Goal: Information Seeking & Learning: Learn about a topic

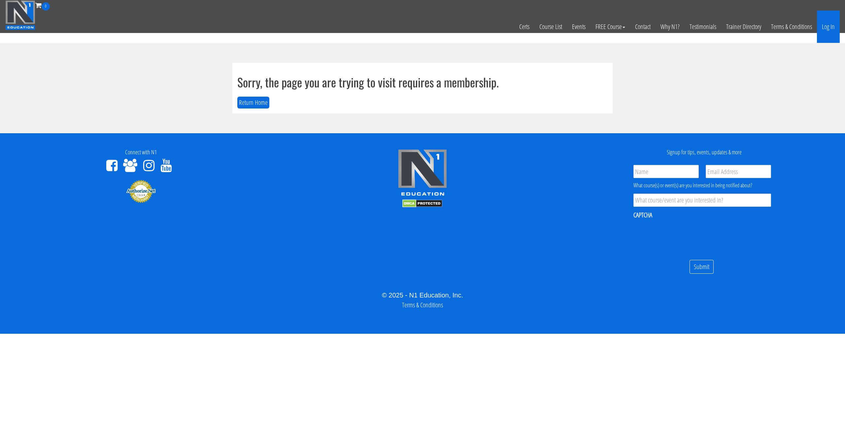
click at [832, 28] on link "Log In" at bounding box center [828, 27] width 23 height 32
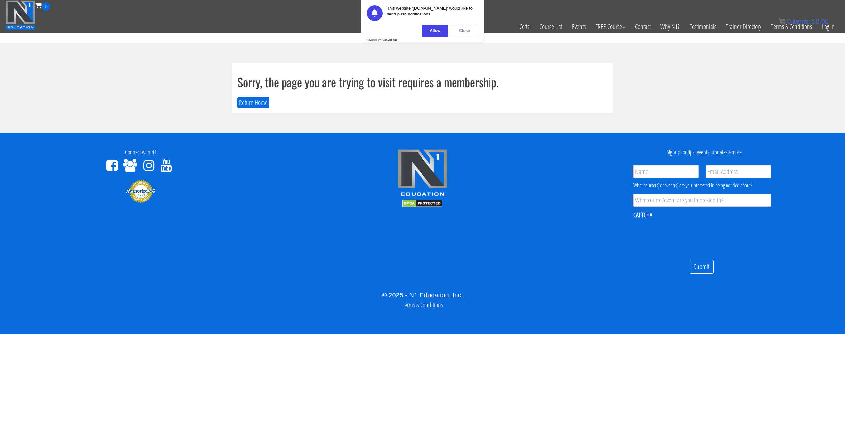
click at [462, 30] on div "Close" at bounding box center [464, 31] width 27 height 12
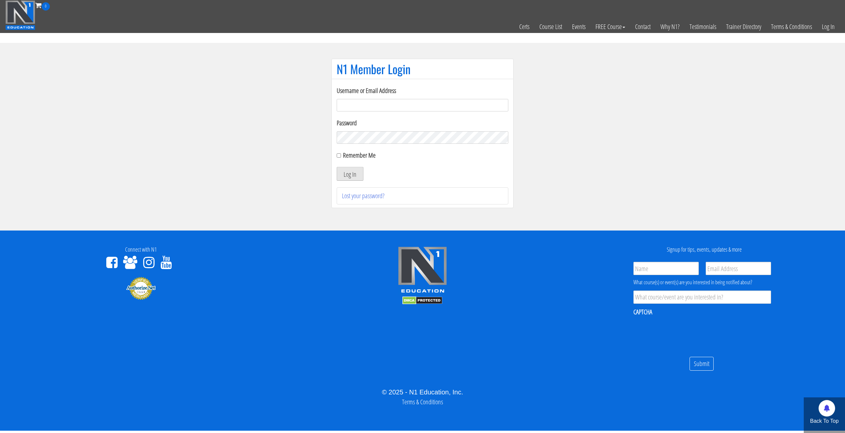
type input "tommy.van hees-5203"
click at [350, 176] on button "Log In" at bounding box center [350, 174] width 27 height 14
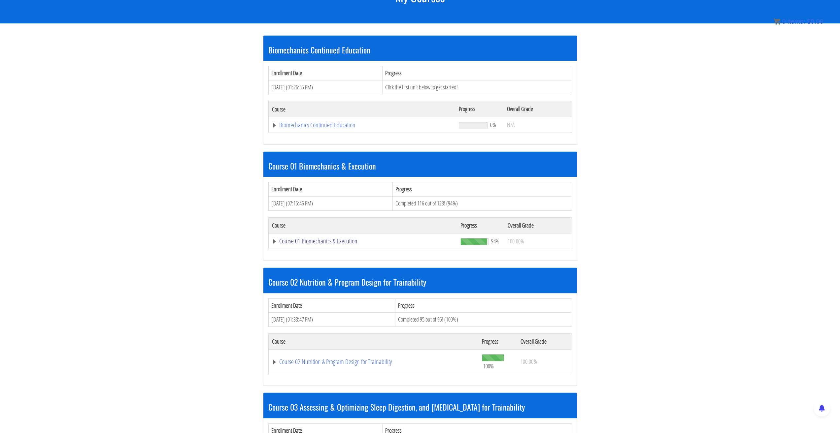
scroll to position [99, 0]
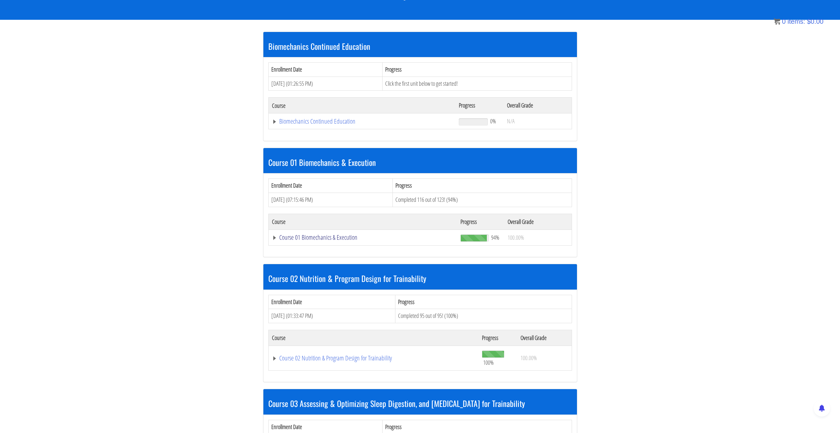
click at [338, 125] on link "Course 01 Biomechanics & Execution" at bounding box center [362, 121] width 181 height 7
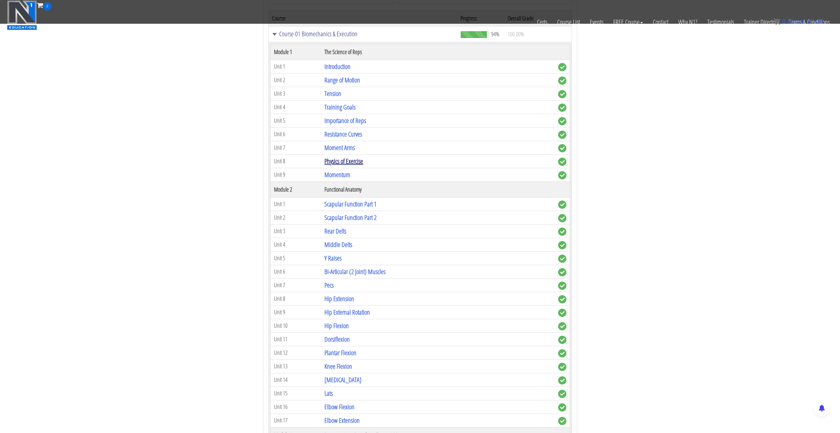
scroll to position [264, 0]
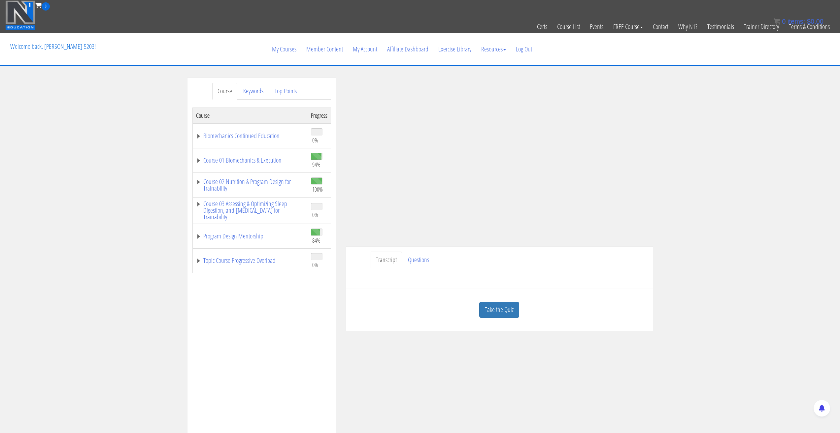
click at [743, 186] on div "Course Keywords Top Points Course Progress Biomechanics Continued Education 0% …" at bounding box center [420, 264] width 840 height 373
click at [766, 168] on div "Course Keywords Top Points Course Progress Biomechanics Continued Education 0% …" at bounding box center [420, 264] width 840 height 373
click at [698, 135] on div "Course Keywords Top Points Course Progress Biomechanics Continued Education 0% …" at bounding box center [420, 264] width 840 height 373
click at [413, 261] on link "Questions" at bounding box center [419, 260] width 32 height 17
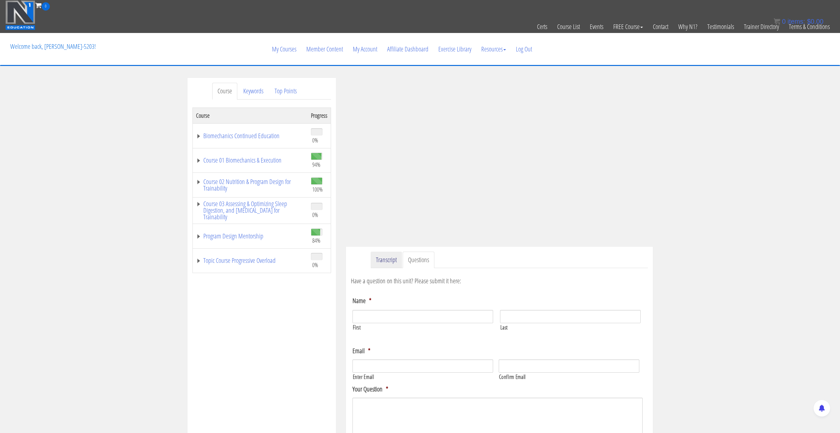
click at [380, 260] on link "Transcript" at bounding box center [386, 260] width 31 height 17
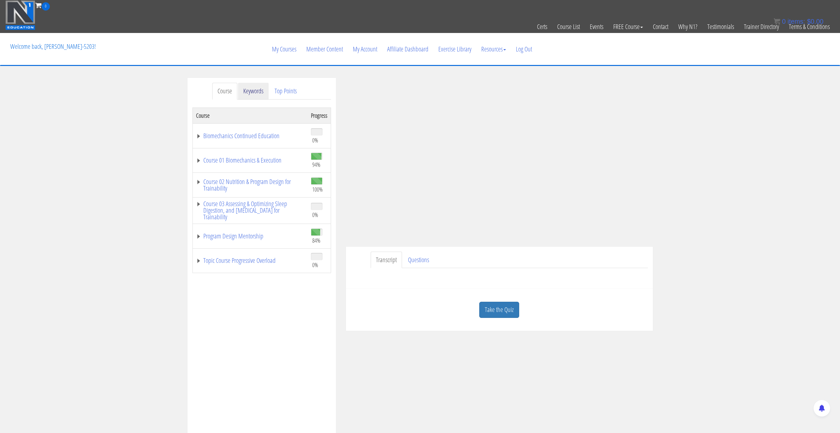
click at [256, 92] on link "Keywords" at bounding box center [253, 91] width 31 height 17
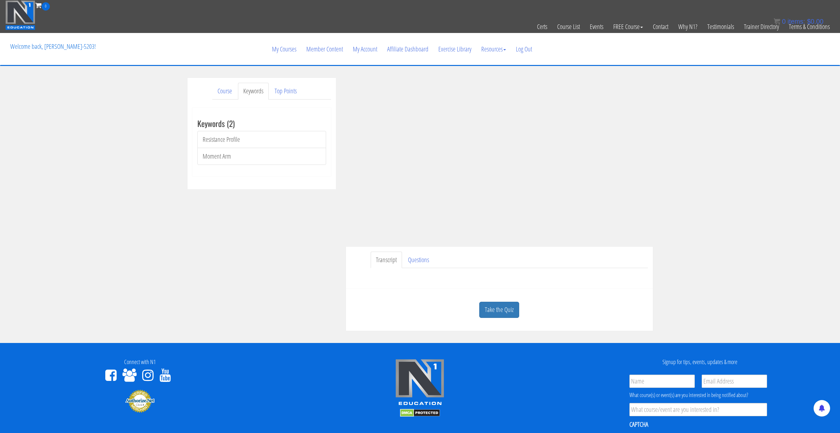
click at [727, 194] on div "Course Keywords Top Points Course Progress Biomechanics Continued Education 0% …" at bounding box center [420, 204] width 840 height 253
click at [709, 153] on div "Course Keywords Top Points Course Progress Biomechanics Continued Education 0% …" at bounding box center [420, 204] width 840 height 253
click at [716, 151] on div "Course Keywords Top Points Course Progress Biomechanics Continued Education 0% …" at bounding box center [420, 204] width 840 height 253
drag, startPoint x: 716, startPoint y: 151, endPoint x: 718, endPoint y: 138, distance: 13.3
click at [718, 138] on div "Course Keywords Top Points Course Progress Biomechanics Continued Education 0% …" at bounding box center [420, 204] width 840 height 253
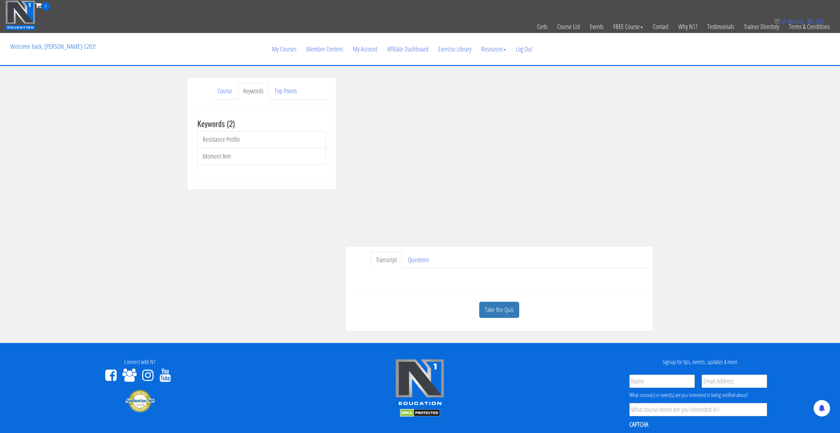
click at [284, 203] on div "Course Keywords Top Points Course Progress Biomechanics Continued Education 0% …" at bounding box center [419, 204] width 475 height 253
click at [280, 198] on div "Course Keywords Top Points Course Progress Biomechanics Continued Education 0% …" at bounding box center [419, 204] width 475 height 253
drag, startPoint x: 230, startPoint y: 87, endPoint x: 207, endPoint y: 81, distance: 23.5
click at [207, 81] on div "Course Keywords Top Points Course Progress Biomechanics Continued Education 0% …" at bounding box center [261, 134] width 148 height 112
drag, startPoint x: 227, startPoint y: 94, endPoint x: 714, endPoint y: 151, distance: 490.5
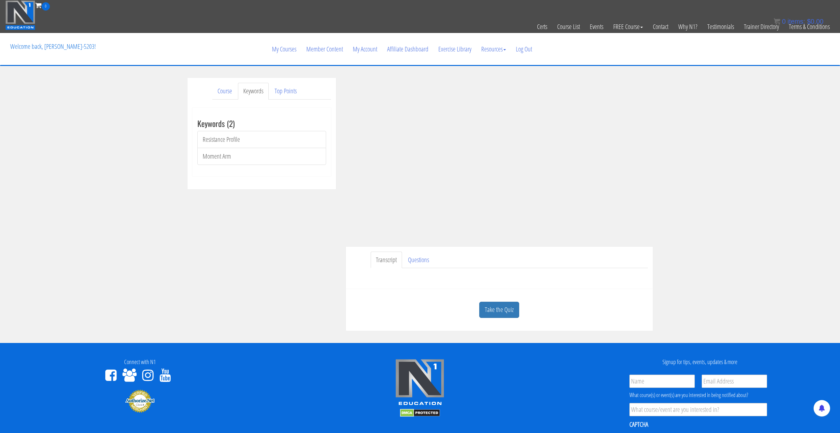
click at [714, 151] on div "Course Keywords Top Points Course Progress Biomechanics Continued Education 0% …" at bounding box center [420, 204] width 840 height 253
click at [733, 149] on div "Course Keywords Top Points Course Progress Biomechanics Continued Education 0% …" at bounding box center [420, 204] width 840 height 253
drag, startPoint x: 733, startPoint y: 149, endPoint x: 772, endPoint y: 142, distance: 39.2
click at [772, 142] on div "Course Keywords Top Points Course Progress Biomechanics Continued Education 0% …" at bounding box center [420, 204] width 840 height 253
drag, startPoint x: 772, startPoint y: 142, endPoint x: 752, endPoint y: 129, distance: 23.4
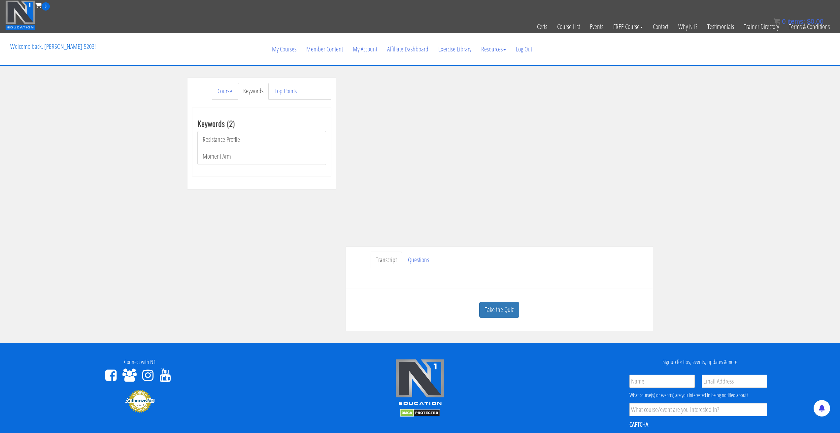
click at [752, 129] on div "Course Keywords Top Points Course Progress Biomechanics Continued Education 0% …" at bounding box center [420, 204] width 840 height 253
drag, startPoint x: 752, startPoint y: 128, endPoint x: 743, endPoint y: 114, distance: 17.3
click at [743, 114] on div "Course Keywords Top Points Course Progress Biomechanics Continued Education 0% …" at bounding box center [420, 204] width 840 height 253
click at [690, 194] on div "Course Keywords Top Points Course Progress Biomechanics Continued Education 0% …" at bounding box center [420, 204] width 840 height 253
click at [734, 252] on div "Course Keywords Top Points Course Progress Biomechanics Continued Education 0% …" at bounding box center [420, 204] width 840 height 253
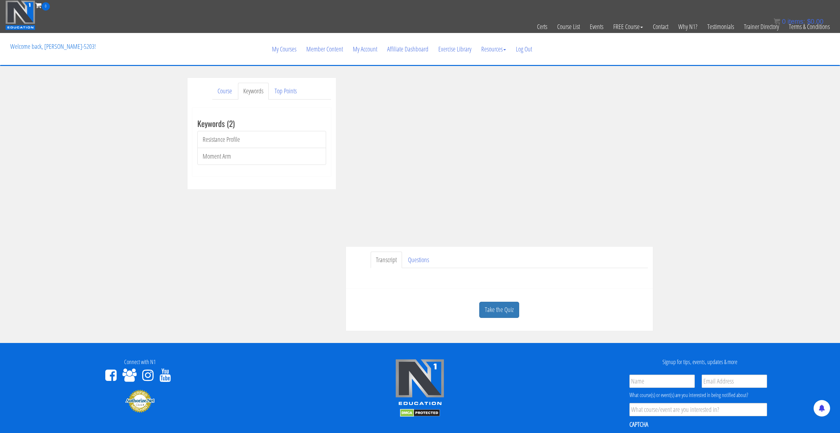
drag, startPoint x: 731, startPoint y: 251, endPoint x: 718, endPoint y: 220, distance: 34.0
click at [718, 220] on div "Course Keywords Top Points Course Progress Biomechanics Continued Education 0% …" at bounding box center [420, 204] width 840 height 253
click at [733, 189] on div "Course Keywords Top Points Course Progress Biomechanics Continued Education 0% …" at bounding box center [420, 204] width 840 height 253
click at [723, 182] on div "Course Keywords Top Points Course Progress Biomechanics Continued Education 0% …" at bounding box center [420, 204] width 840 height 253
click at [215, 92] on link "Course" at bounding box center [224, 91] width 25 height 17
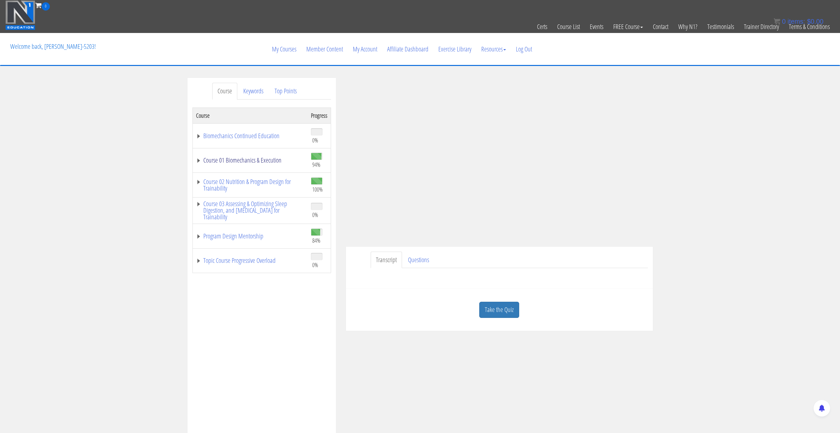
click at [200, 162] on link "Course 01 Biomechanics & Execution" at bounding box center [250, 160] width 108 height 7
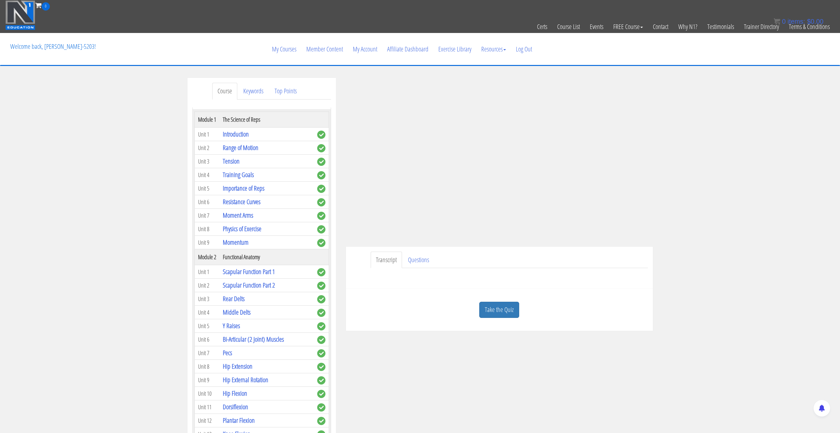
scroll to position [66, 0]
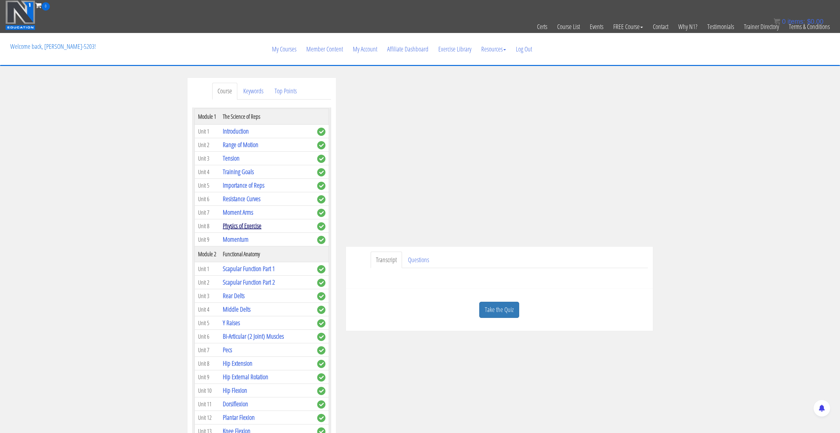
click at [238, 230] on link "Physics of Exercise" at bounding box center [242, 225] width 39 height 9
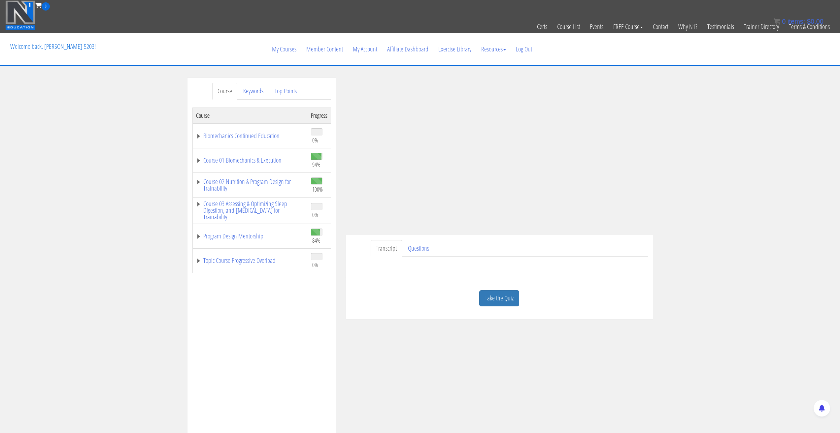
click at [732, 217] on div "Course Keywords Top Points Course Progress Biomechanics Continued Education 0% …" at bounding box center [420, 264] width 840 height 373
click at [701, 152] on div "Course Keywords Top Points Course Progress Biomechanics Continued Education 0% …" at bounding box center [420, 264] width 840 height 373
click at [685, 266] on div "Course Keywords Top Points Course Progress Biomechanics Continued Education 0% …" at bounding box center [420, 264] width 840 height 373
click at [694, 246] on div "Course Keywords Top Points Course Progress Biomechanics Continued Education 0% …" at bounding box center [420, 264] width 840 height 373
drag, startPoint x: 362, startPoint y: 73, endPoint x: 348, endPoint y: 70, distance: 14.4
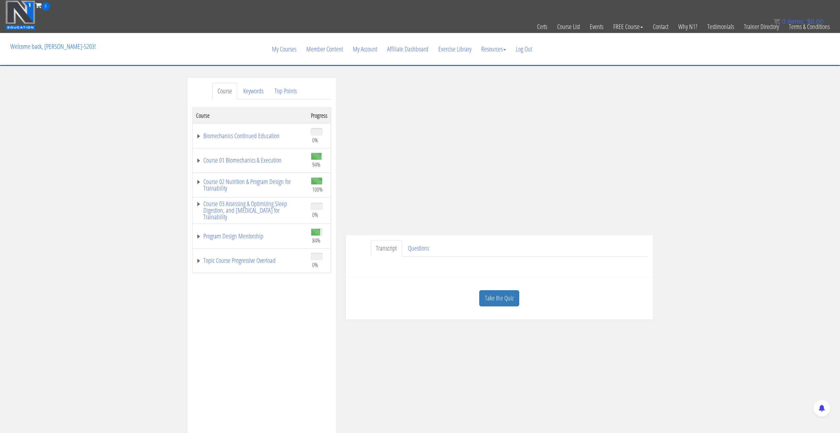
click at [348, 70] on section "Course Keywords Top Points Course Progress Biomechanics Continued Education 0% …" at bounding box center [420, 264] width 840 height 397
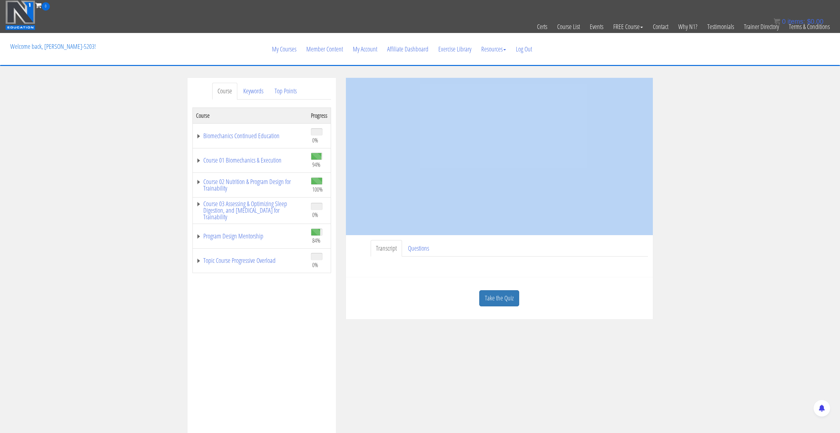
click at [348, 70] on section "Course Keywords Top Points Course Progress Biomechanics Continued Education 0% …" at bounding box center [420, 264] width 840 height 397
click at [381, 67] on section "Course Keywords Top Points Course Progress Biomechanics Continued Education 0% …" at bounding box center [420, 264] width 840 height 397
click at [379, 73] on section "Course Keywords Top Points Course Progress Biomechanics Continued Education 0% …" at bounding box center [420, 264] width 840 height 397
click at [715, 138] on div "Course Keywords Top Points Course Progress Biomechanics Continued Education 0% …" at bounding box center [420, 264] width 840 height 373
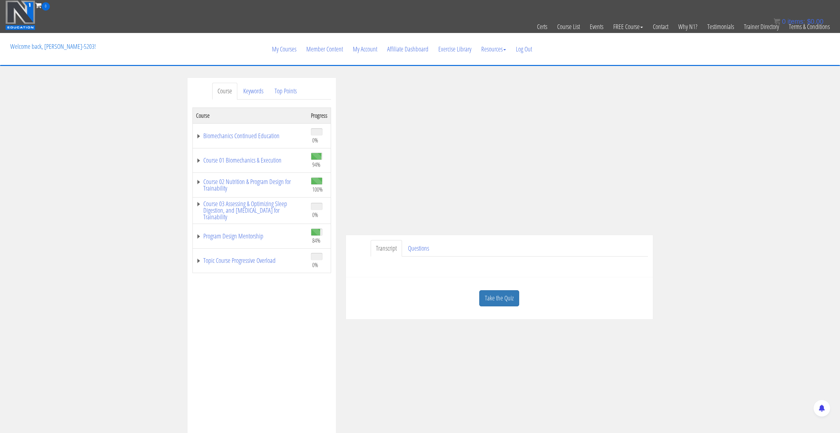
click at [419, 237] on div "Transcript Questions Have a question on this unit? Please submit it here: Name …" at bounding box center [499, 256] width 307 height 43
click at [452, 242] on ul "Transcript Questions" at bounding box center [509, 248] width 277 height 17
drag, startPoint x: 483, startPoint y: 242, endPoint x: 692, endPoint y: 263, distance: 210.6
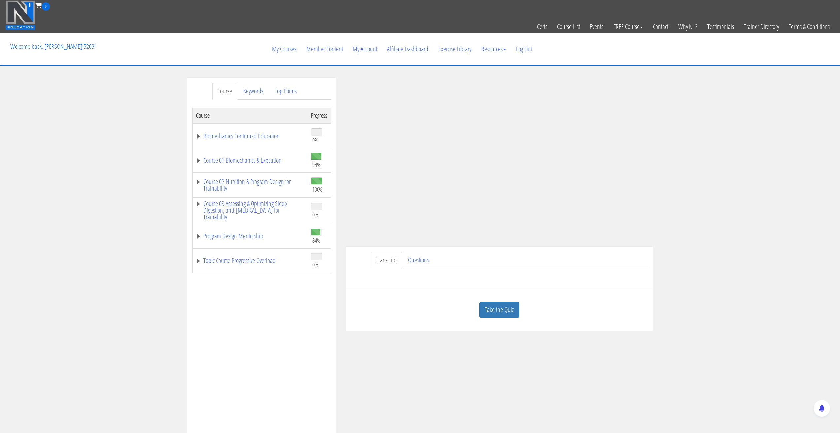
click at [199, 164] on td "Course 01 Biomechanics & Execution" at bounding box center [249, 160] width 115 height 25
click at [200, 162] on link "Course 01 Biomechanics & Execution" at bounding box center [250, 160] width 108 height 7
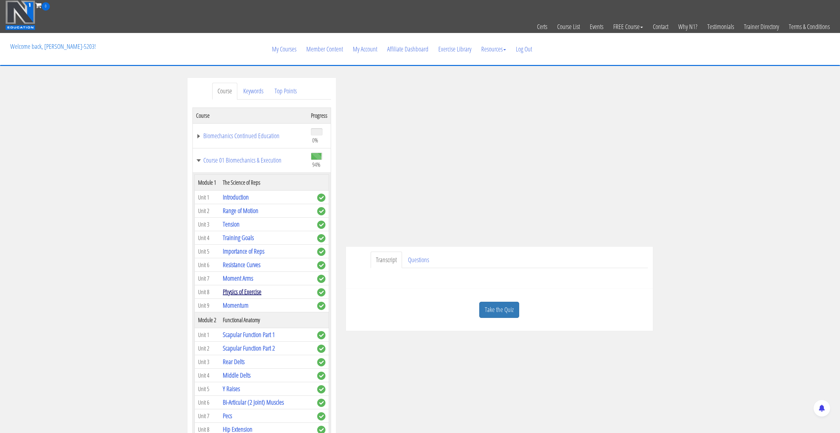
click at [237, 296] on link "Physics of Exercise" at bounding box center [242, 291] width 39 height 9
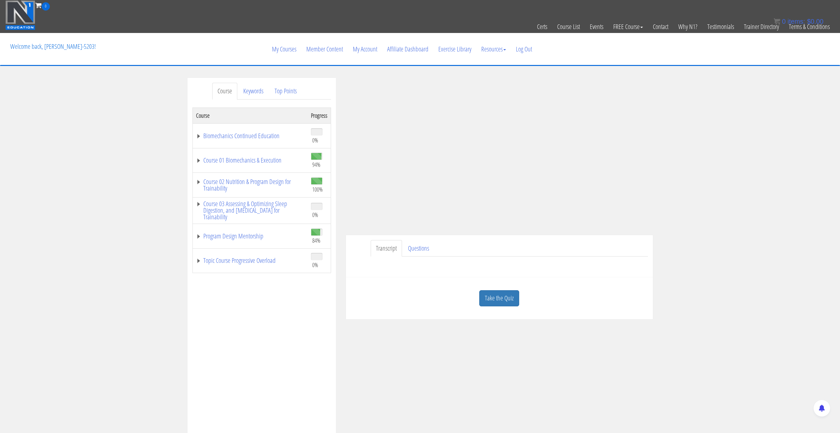
click at [715, 181] on div "Course Keywords Top Points Course Progress Biomechanics Continued Education 0% …" at bounding box center [420, 264] width 840 height 373
click at [704, 240] on div "Course Keywords Top Points Course Progress Biomechanics Continued Education 0% …" at bounding box center [420, 264] width 840 height 373
click at [418, 248] on link "Questions" at bounding box center [419, 248] width 32 height 17
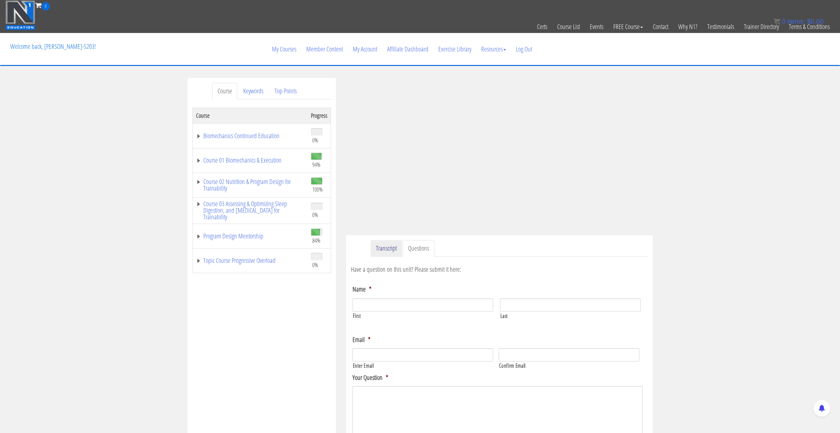
click at [393, 250] on link "Transcript" at bounding box center [386, 248] width 31 height 17
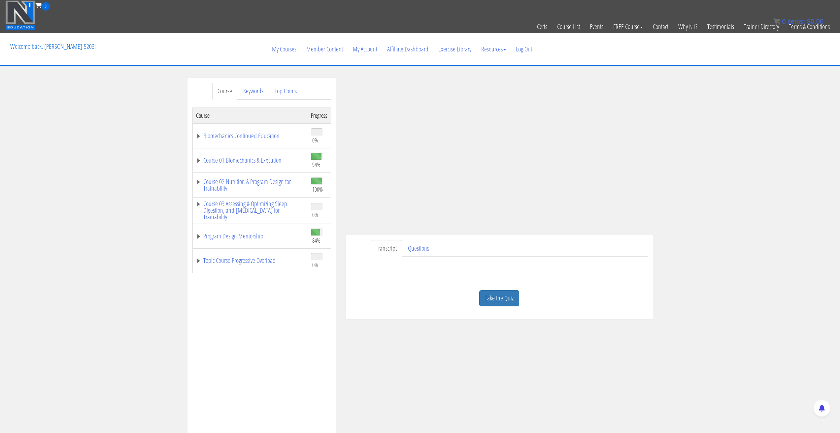
click at [490, 250] on ul "Transcript Questions" at bounding box center [509, 248] width 277 height 17
drag, startPoint x: 524, startPoint y: 252, endPoint x: 704, endPoint y: 238, distance: 181.1
click at [704, 238] on div "Course Keywords Top Points Course Progress Biomechanics Continued Education 0% …" at bounding box center [420, 264] width 840 height 373
click at [199, 162] on link "Course 01 Biomechanics & Execution" at bounding box center [250, 160] width 108 height 7
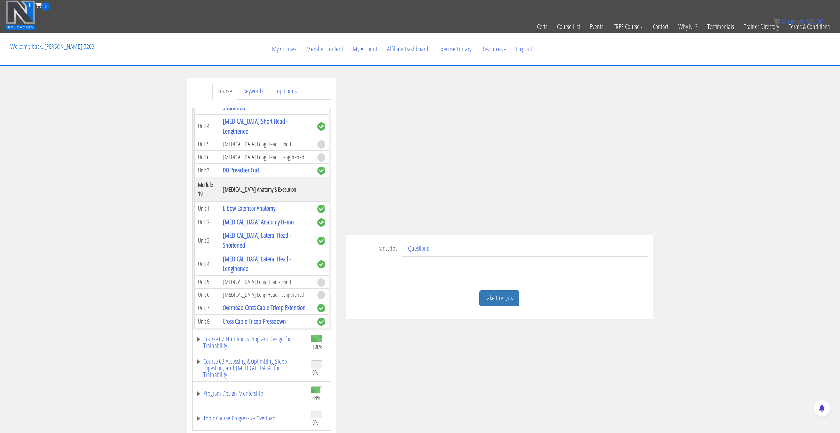
scroll to position [2199, 0]
drag, startPoint x: 257, startPoint y: 265, endPoint x: 257, endPoint y: 271, distance: 5.3
drag, startPoint x: 257, startPoint y: 271, endPoint x: 504, endPoint y: 362, distance: 263.5
click at [504, 362] on div "Course Keywords Top Points Course Progress Biomechanics Continued Education 0% …" at bounding box center [419, 264] width 475 height 373
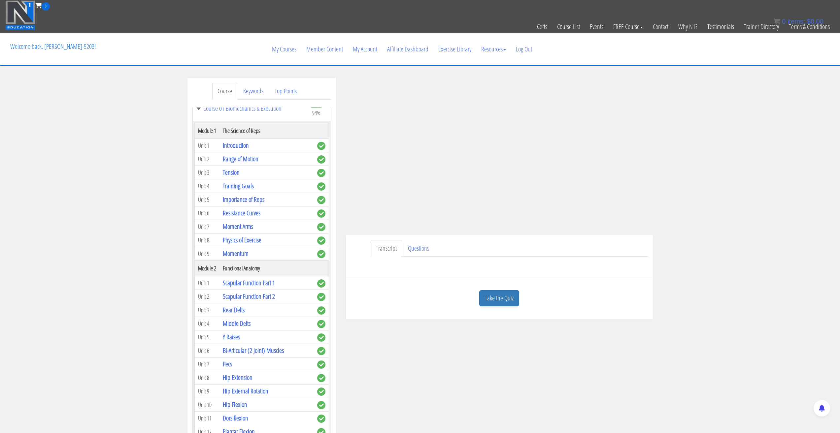
scroll to position [66, 0]
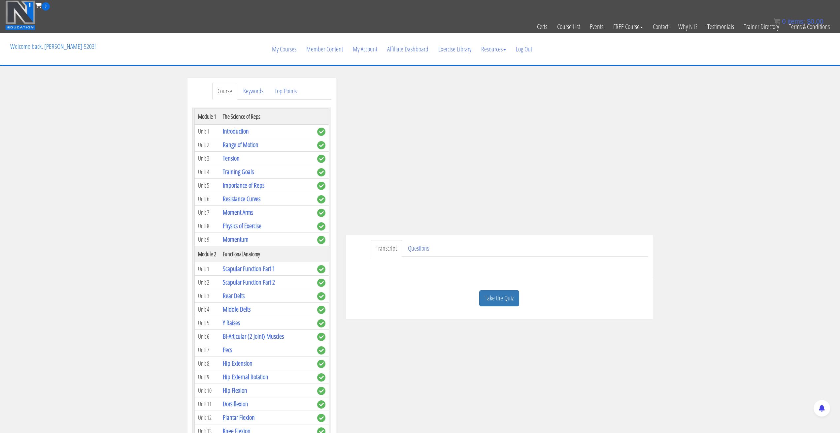
click at [730, 176] on div "Course Keywords Top Points Course Progress Biomechanics Continued Education 0% …" at bounding box center [420, 264] width 840 height 373
click at [718, 163] on div "Course Keywords Top Points Course Progress Biomechanics Continued Education 0% …" at bounding box center [420, 264] width 840 height 373
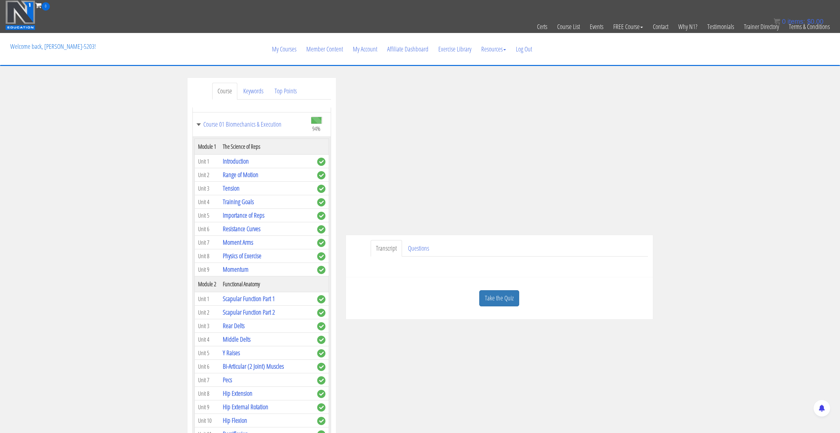
scroll to position [33, 0]
click at [238, 277] on link "Momentum" at bounding box center [236, 272] width 26 height 9
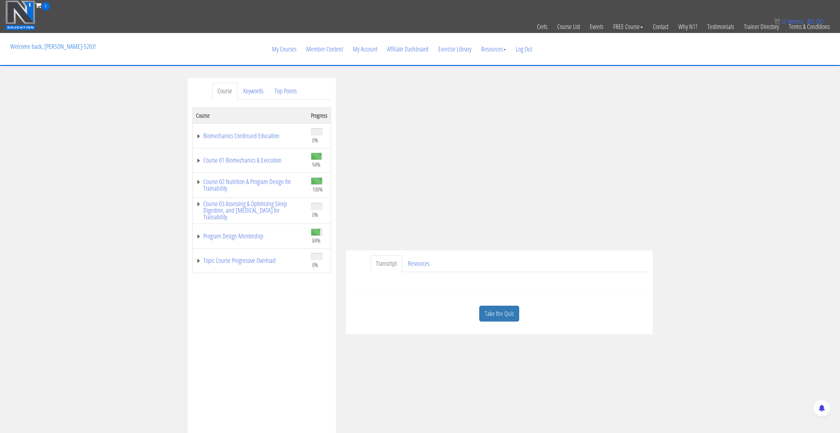
click at [730, 200] on div "Course Keywords Top Points Course Progress Biomechanics Continued Education 0% …" at bounding box center [420, 264] width 840 height 373
click at [752, 227] on div "Course Keywords Top Points Course Progress Biomechanics Continued Education 0% …" at bounding box center [420, 264] width 840 height 373
click at [199, 161] on link "Course 01 Biomechanics & Execution" at bounding box center [250, 160] width 108 height 7
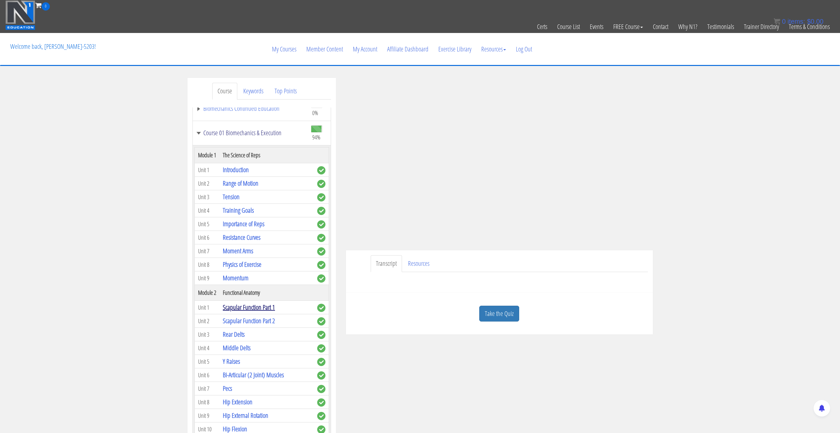
scroll to position [132, 0]
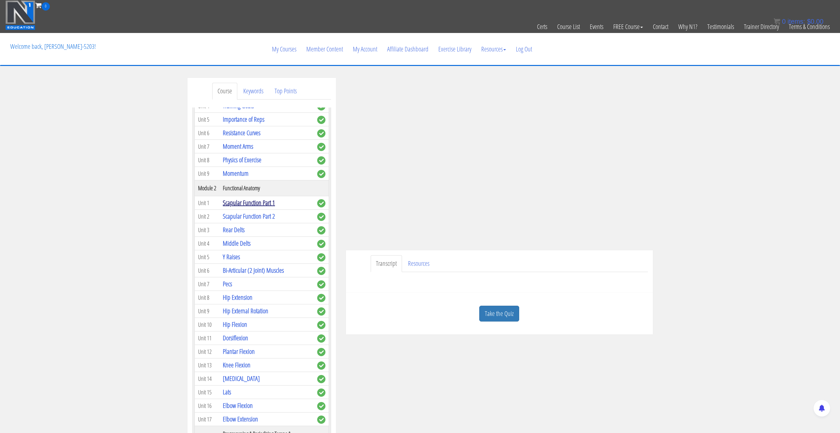
click at [256, 207] on link "Scapular Function Part 1" at bounding box center [249, 202] width 52 height 9
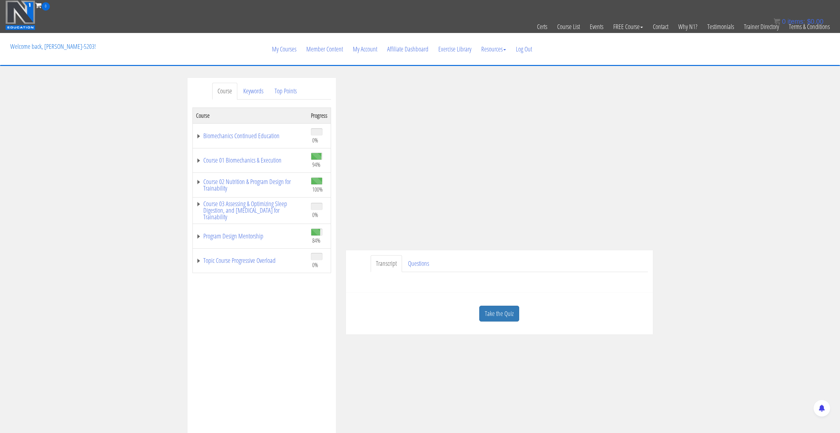
click at [704, 213] on div "Course Keywords Top Points Course Progress Biomechanics Continued Education 0% …" at bounding box center [420, 264] width 840 height 373
click at [751, 189] on div "Course Keywords Top Points Course Progress Biomechanics Continued Education 0% …" at bounding box center [420, 264] width 840 height 373
click at [727, 134] on div "Course Keywords Top Points Course Progress Biomechanics Continued Education 0% …" at bounding box center [420, 264] width 840 height 373
drag, startPoint x: 727, startPoint y: 133, endPoint x: 710, endPoint y: 109, distance: 29.9
click at [710, 109] on div "Course Keywords Top Points Course Progress Biomechanics Continued Education 0% …" at bounding box center [420, 264] width 840 height 373
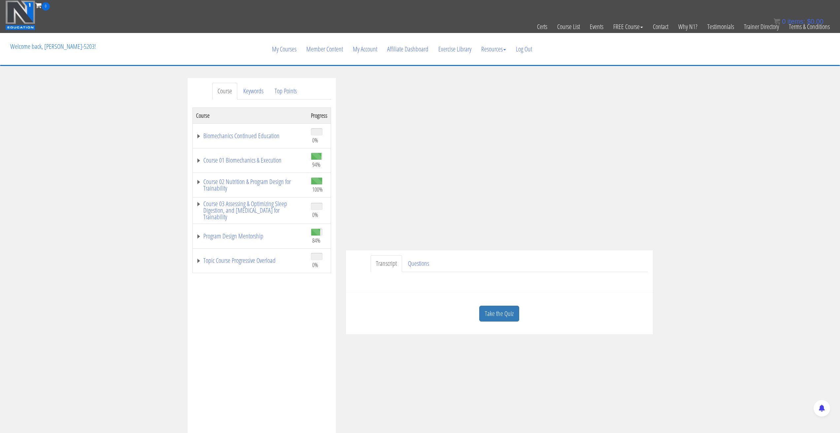
click at [751, 157] on div "Course Keywords Top Points Course Progress Biomechanics Continued Education 0% …" at bounding box center [420, 264] width 840 height 373
drag, startPoint x: 751, startPoint y: 157, endPoint x: 758, endPoint y: 127, distance: 30.1
click at [758, 127] on div "Course Keywords Top Points Course Progress Biomechanics Continued Education 0% …" at bounding box center [420, 264] width 840 height 373
drag, startPoint x: 758, startPoint y: 127, endPoint x: 764, endPoint y: 113, distance: 15.7
click at [764, 113] on div "Course Keywords Top Points Course Progress Biomechanics Continued Education 0% …" at bounding box center [420, 264] width 840 height 373
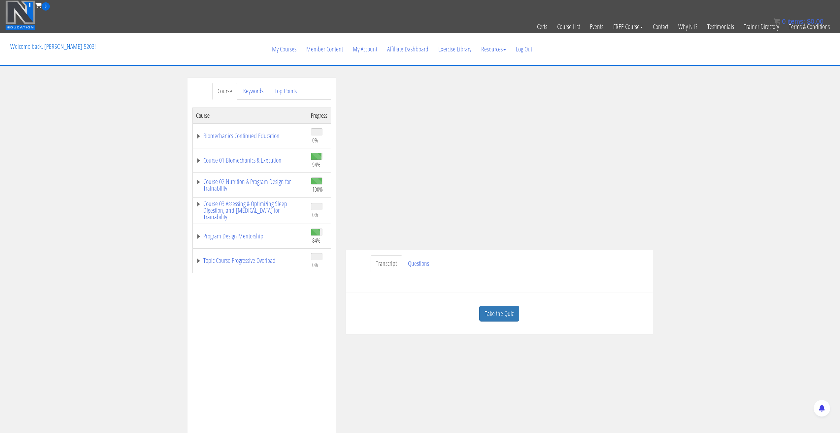
drag, startPoint x: 757, startPoint y: 116, endPoint x: 767, endPoint y: 98, distance: 20.7
click at [767, 98] on div "Course Keywords Top Points Course Progress Biomechanics Continued Education 0% …" at bounding box center [420, 264] width 840 height 373
drag, startPoint x: 759, startPoint y: 102, endPoint x: 732, endPoint y: 92, distance: 29.3
click at [732, 92] on div "Course Keywords Top Points Course Progress Biomechanics Continued Education 0% …" at bounding box center [420, 264] width 840 height 373
drag, startPoint x: 732, startPoint y: 92, endPoint x: 736, endPoint y: 87, distance: 6.8
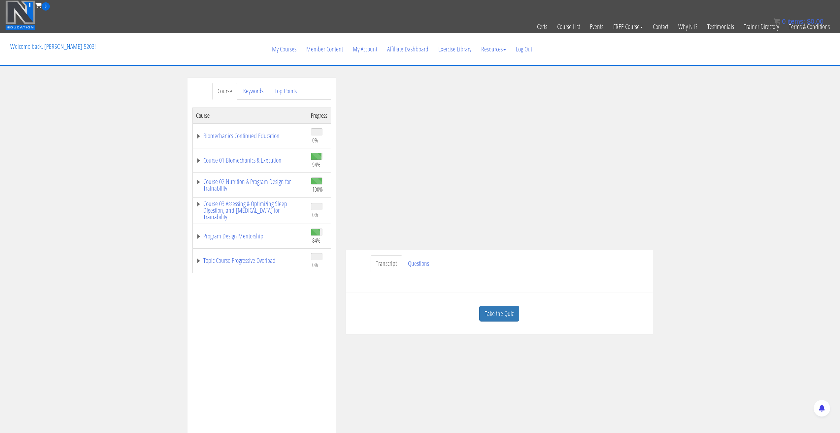
click at [736, 87] on div "Course Keywords Top Points Course Progress Biomechanics Continued Education 0% …" at bounding box center [420, 264] width 840 height 373
drag, startPoint x: 736, startPoint y: 87, endPoint x: 711, endPoint y: 92, distance: 25.6
click at [711, 92] on div "Course Keywords Top Points Course Progress Biomechanics Continued Education 0% …" at bounding box center [420, 264] width 840 height 373
click at [250, 89] on link "Keywords" at bounding box center [253, 91] width 31 height 17
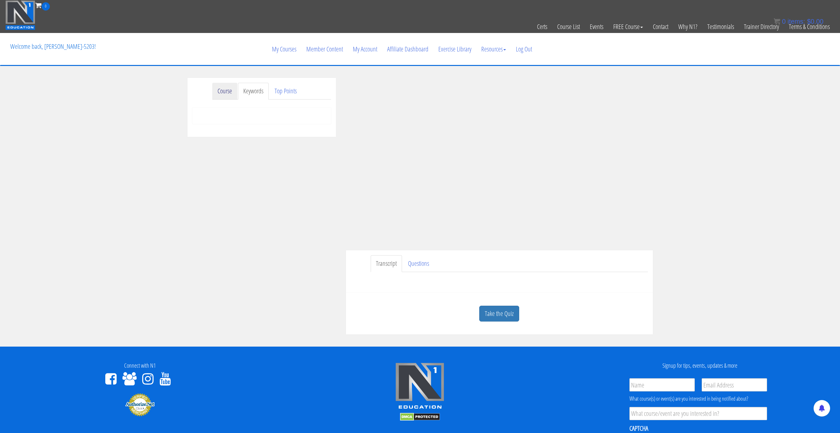
click at [232, 89] on link "Course" at bounding box center [224, 91] width 25 height 17
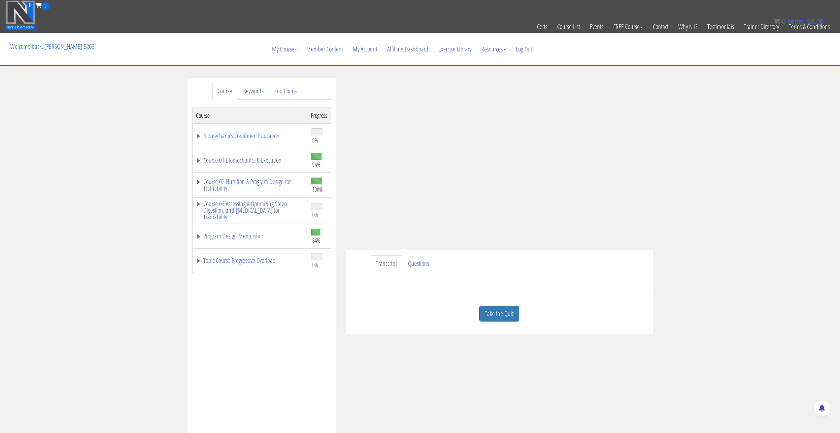
click at [700, 208] on div "Course Keywords Top Points Course Progress Biomechanics Continued Education 0% …" at bounding box center [420, 264] width 840 height 373
click at [197, 160] on link "Course 01 Biomechanics & Execution" at bounding box center [250, 160] width 108 height 7
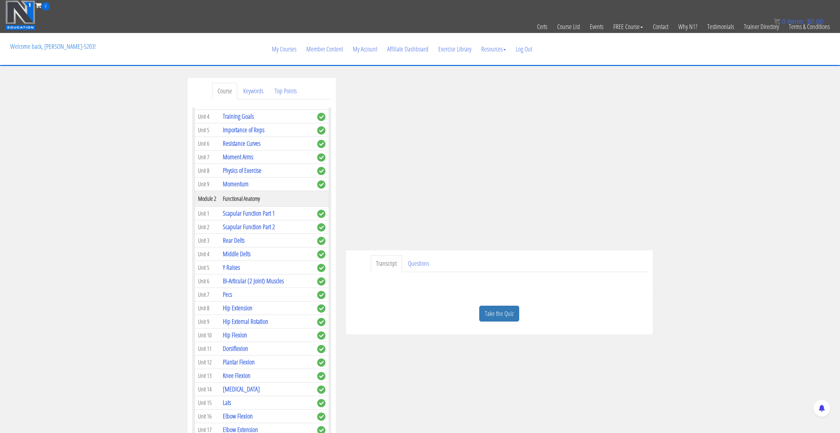
scroll to position [132, 0]
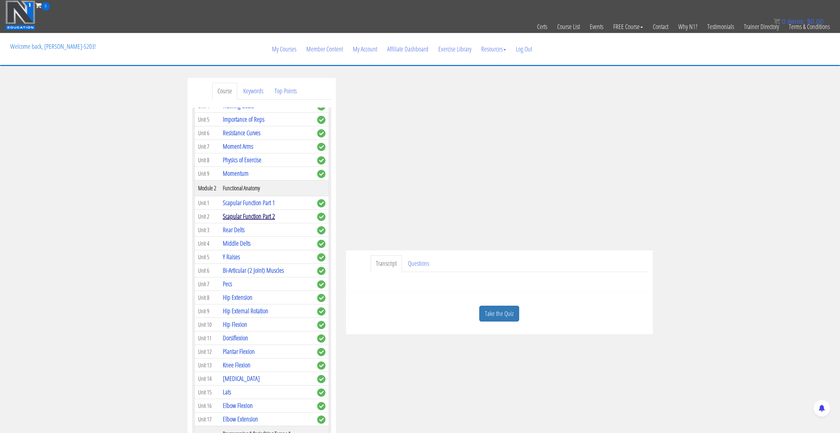
click at [241, 221] on link "Scapular Function Part 2" at bounding box center [249, 216] width 52 height 9
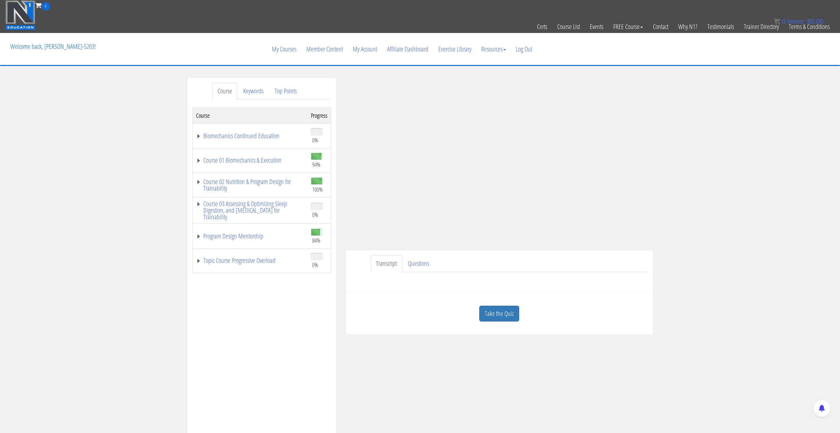
click at [725, 204] on div "Course Keywords Top Points Course Progress Biomechanics Continued Education 0% …" at bounding box center [420, 264] width 840 height 373
click at [565, 265] on ul "Transcript Questions" at bounding box center [509, 263] width 277 height 17
click at [597, 265] on ul "Transcript Questions" at bounding box center [509, 263] width 277 height 17
click at [744, 193] on div "Course Keywords Top Points Course Progress Biomechanics Continued Education 0% …" at bounding box center [420, 264] width 840 height 373
click at [202, 160] on link "Course 01 Biomechanics & Execution" at bounding box center [250, 160] width 108 height 7
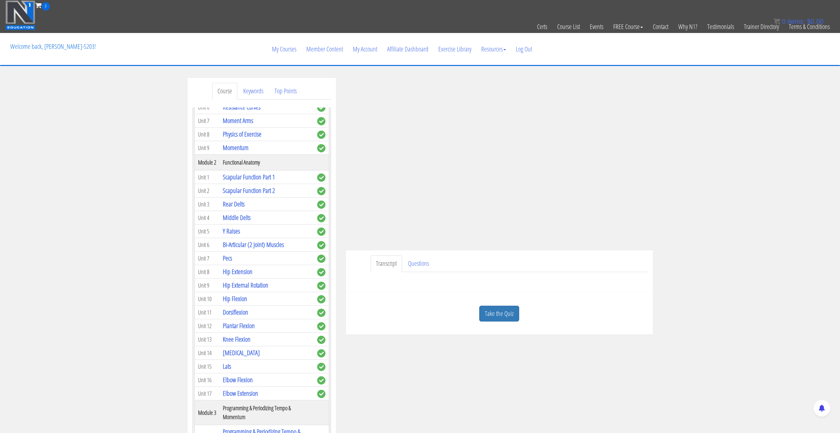
scroll to position [165, 0]
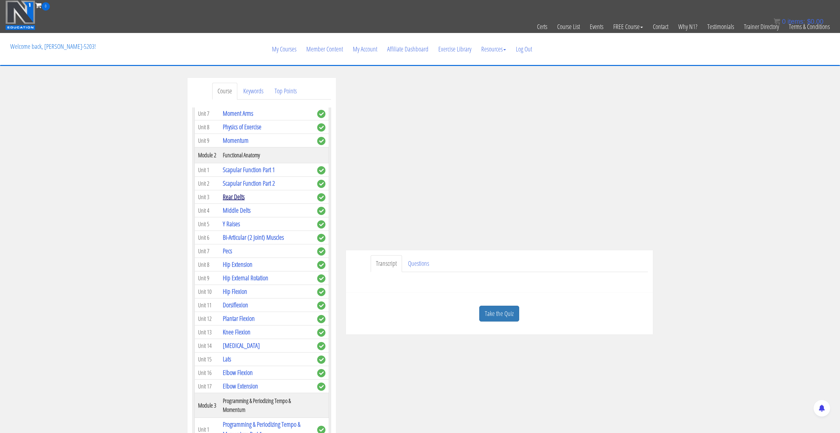
click at [237, 201] on link "Rear Delts" at bounding box center [234, 196] width 22 height 9
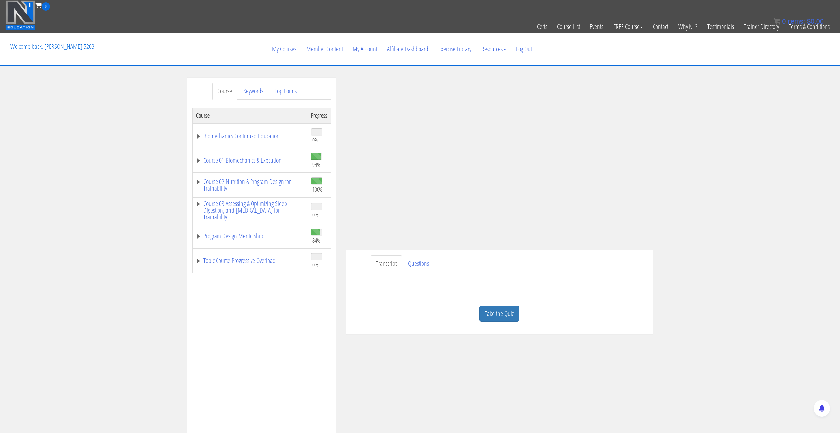
click at [721, 215] on div "Course Keywords Top Points Course Progress Biomechanics Continued Education 0% …" at bounding box center [420, 264] width 840 height 373
click at [711, 247] on div "Course Keywords Top Points Course Progress Biomechanics Continued Education 0% …" at bounding box center [420, 264] width 840 height 373
click at [725, 231] on div "Course Keywords Top Points Course Progress Biomechanics Continued Education 0% …" at bounding box center [420, 264] width 840 height 373
click at [718, 193] on div "Course Keywords Top Points Course Progress Biomechanics Continued Education 0% …" at bounding box center [420, 264] width 840 height 373
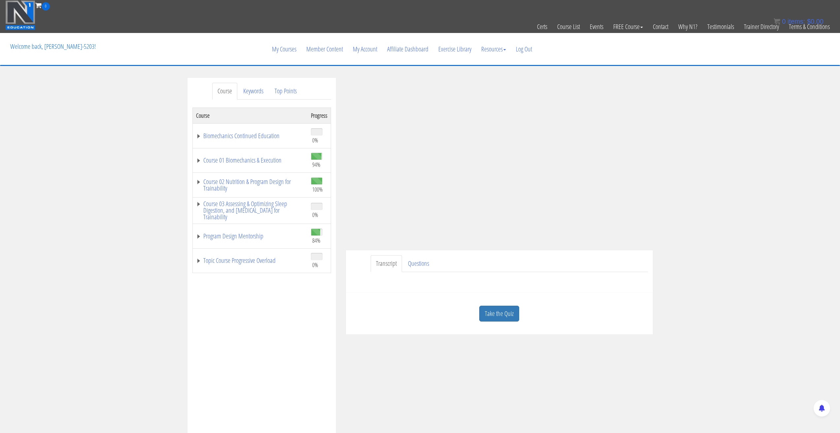
click at [712, 193] on div "Course Keywords Top Points Course Progress Biomechanics Continued Education 0% …" at bounding box center [420, 264] width 840 height 373
click at [747, 223] on div "Course Keywords Top Points Course Progress Biomechanics Continued Education 0% …" at bounding box center [420, 264] width 840 height 373
click at [743, 222] on div "Course Keywords Top Points Course Progress Biomechanics Continued Education 0% …" at bounding box center [420, 264] width 840 height 373
click at [742, 145] on div "Course Keywords Top Points Course Progress Biomechanics Continued Education 0% …" at bounding box center [420, 264] width 840 height 373
click at [721, 147] on div "Course Keywords Top Points Course Progress Biomechanics Continued Education 0% …" at bounding box center [420, 264] width 840 height 373
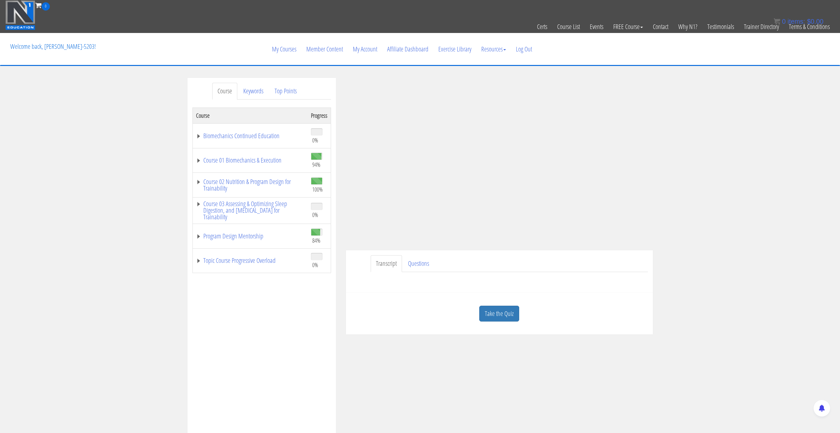
click at [707, 145] on div "Course Keywords Top Points Course Progress Biomechanics Continued Education 0% …" at bounding box center [420, 264] width 840 height 373
click at [706, 137] on div "Course Keywords Top Points Course Progress Biomechanics Continued Education 0% …" at bounding box center [420, 264] width 840 height 373
click at [720, 176] on div "Course Keywords Top Points Course Progress Biomechanics Continued Education 0% …" at bounding box center [420, 264] width 840 height 373
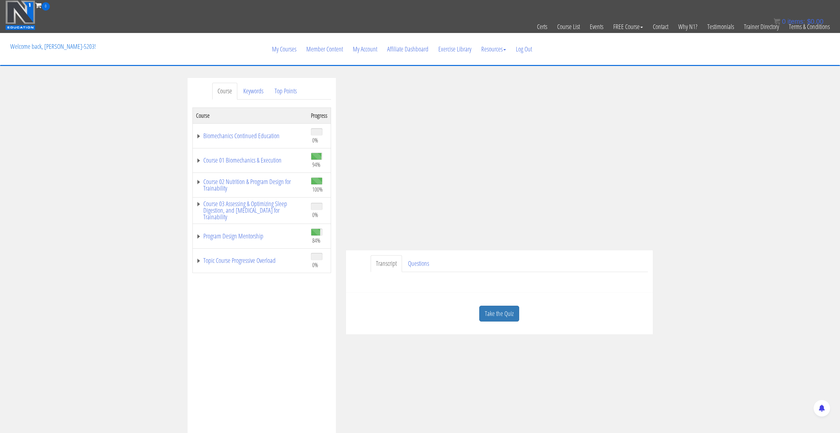
click at [720, 176] on div "Course Keywords Top Points Course Progress Biomechanics Continued Education 0% …" at bounding box center [420, 264] width 840 height 373
click at [707, 169] on div "Course Keywords Top Points Course Progress Biomechanics Continued Education 0% …" at bounding box center [420, 264] width 840 height 373
click at [199, 160] on link "Course 01 Biomechanics & Execution" at bounding box center [250, 160] width 108 height 7
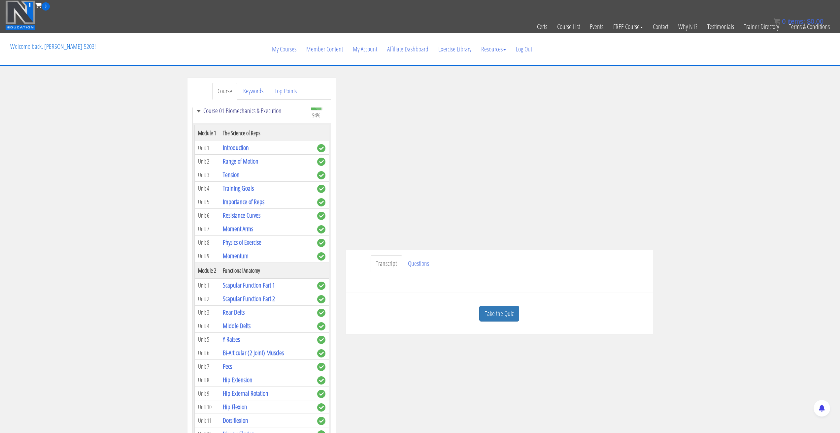
scroll to position [66, 0]
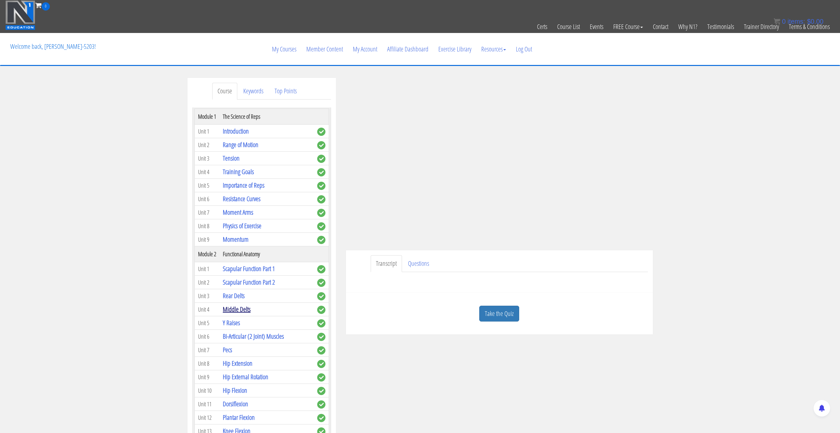
click at [230, 314] on link "Middle Delts" at bounding box center [237, 309] width 28 height 9
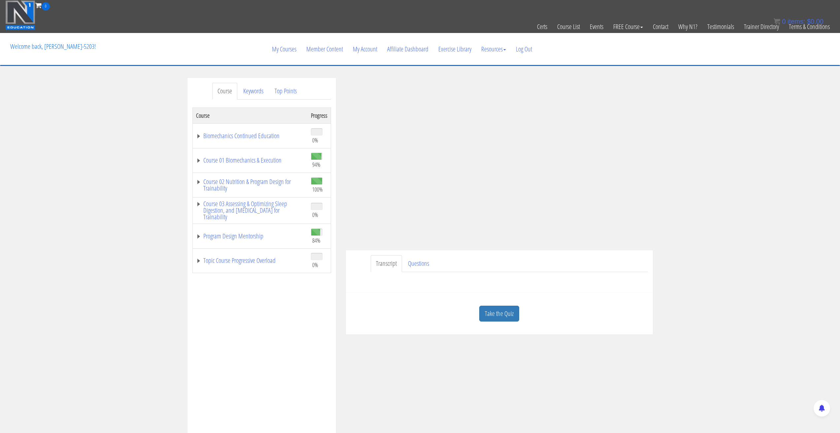
click at [124, 174] on div "Course Keywords Top Points Course Progress Biomechanics Continued Education 0% …" at bounding box center [420, 264] width 840 height 373
click at [108, 163] on div "Course Keywords Top Points Course Progress Biomechanics Continued Education 0% …" at bounding box center [420, 264] width 840 height 373
click at [709, 191] on div "Course Keywords Top Points Course Progress Biomechanics Continued Education 0% …" at bounding box center [420, 264] width 840 height 373
click at [769, 181] on div "Course Keywords Top Points Course Progress Biomechanics Continued Education 0% …" at bounding box center [420, 264] width 840 height 373
click at [717, 144] on div "Course Keywords Top Points Course Progress Biomechanics Continued Education 0% …" at bounding box center [420, 264] width 840 height 373
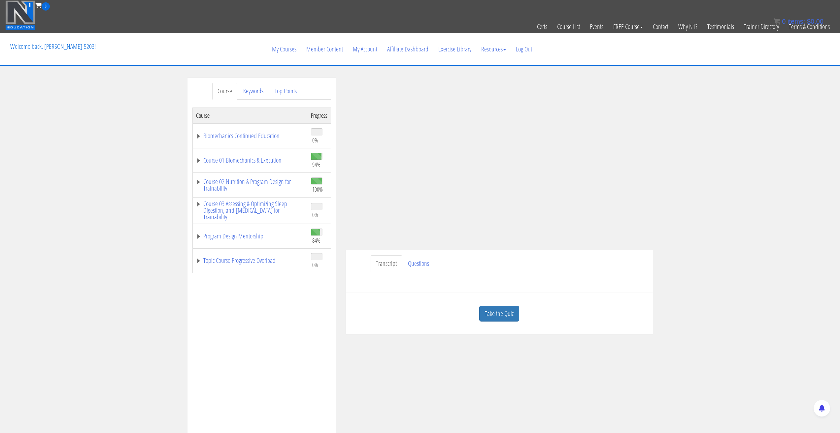
click at [696, 210] on div "Course Keywords Top Points Course Progress Biomechanics Continued Education 0% …" at bounding box center [420, 264] width 840 height 373
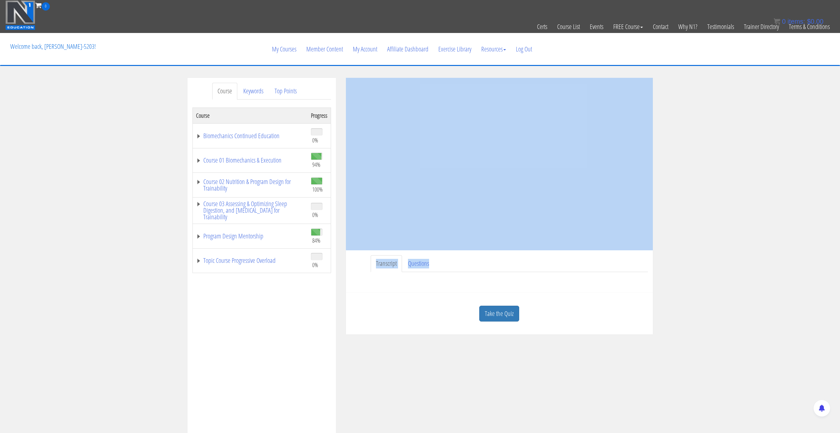
click at [672, 252] on div "Course Keywords Top Points Course Progress Biomechanics Continued Education 0% …" at bounding box center [420, 264] width 840 height 373
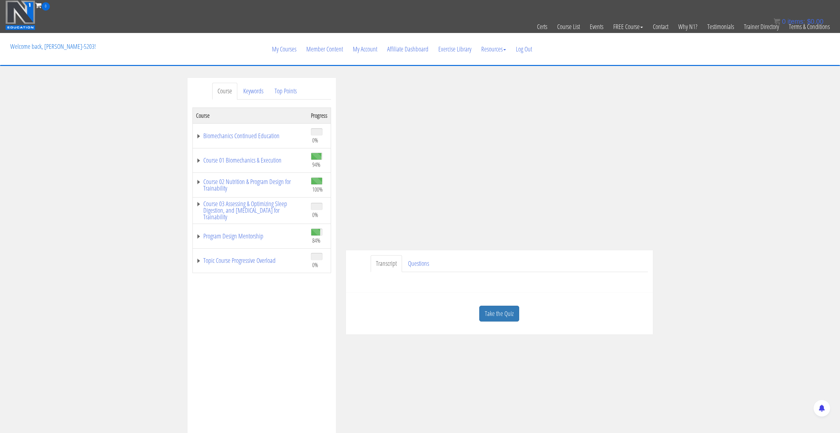
click at [562, 275] on div "Have a question on this unit? Please submit it here: Name * First Last Email * *" at bounding box center [499, 280] width 297 height 16
click at [541, 263] on ul "Transcript Questions" at bounding box center [509, 263] width 277 height 17
click at [717, 92] on div "Course Keywords Top Points Course Progress Biomechanics Continued Education 0% …" at bounding box center [420, 264] width 840 height 373
drag, startPoint x: 670, startPoint y: 188, endPoint x: 713, endPoint y: 159, distance: 51.5
click at [713, 159] on div "Course Keywords Top Points Course Progress Biomechanics Continued Education 0% …" at bounding box center [420, 264] width 840 height 373
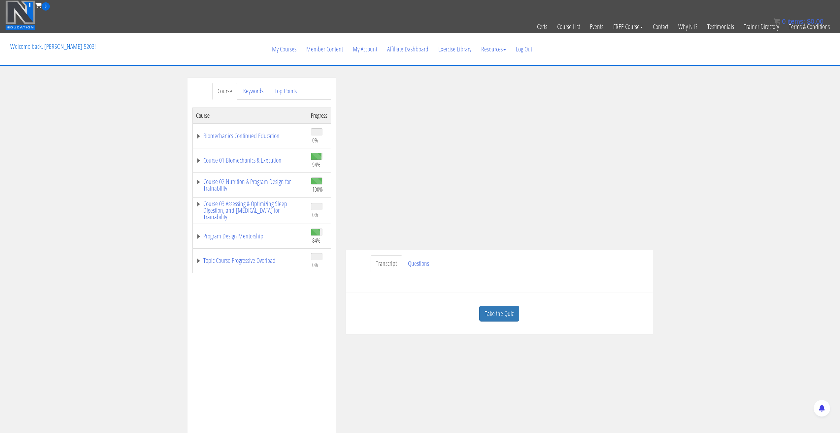
drag, startPoint x: 710, startPoint y: 161, endPoint x: 716, endPoint y: 140, distance: 21.9
click at [716, 140] on div "Course Keywords Top Points Course Progress Biomechanics Continued Education 0% …" at bounding box center [420, 264] width 840 height 373
click at [716, 147] on div "Course Keywords Top Points Course Progress Biomechanics Continued Education 0% …" at bounding box center [420, 264] width 840 height 373
click at [202, 159] on link "Course 01 Biomechanics & Execution" at bounding box center [250, 160] width 108 height 7
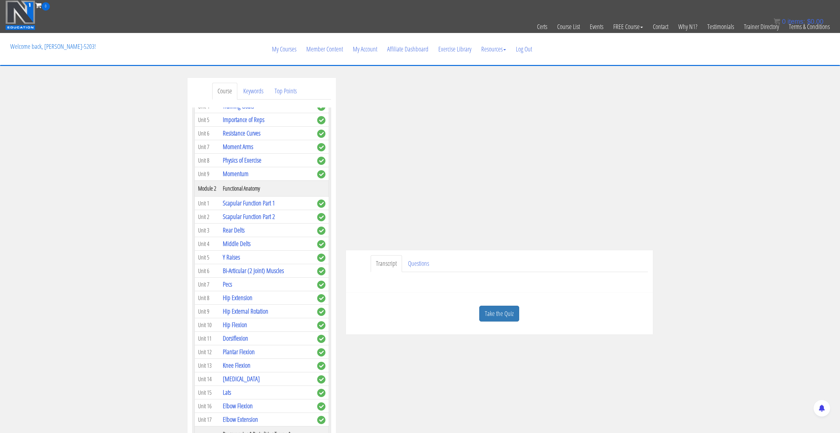
scroll to position [132, 0]
click at [230, 261] on link "Y Raises" at bounding box center [231, 256] width 17 height 9
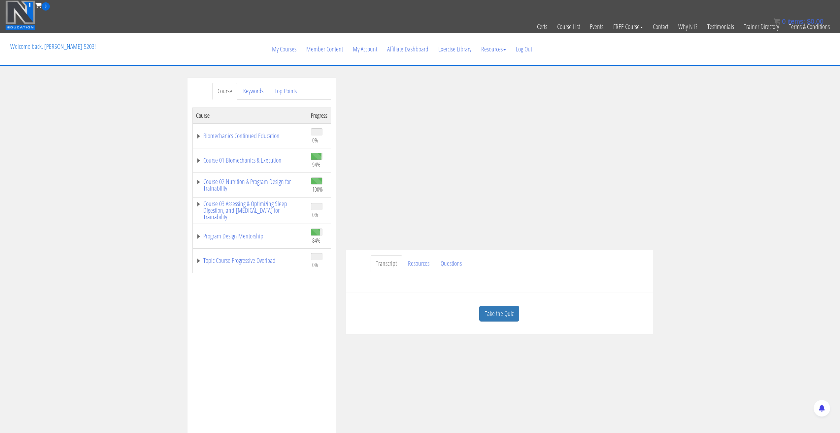
drag, startPoint x: 738, startPoint y: 224, endPoint x: 660, endPoint y: 241, distance: 79.4
click at [738, 225] on div "Course Keywords Top Points Course Progress Biomechanics Continued Education 0% …" at bounding box center [420, 264] width 840 height 373
click at [681, 229] on div "Course Keywords Top Points Course Progress Biomechanics Continued Education 0% …" at bounding box center [420, 264] width 840 height 373
click at [729, 102] on div "Course Keywords Top Points Course Progress Biomechanics Continued Education 0% …" at bounding box center [420, 264] width 840 height 373
click at [201, 163] on link "Course 01 Biomechanics & Execution" at bounding box center [250, 160] width 108 height 7
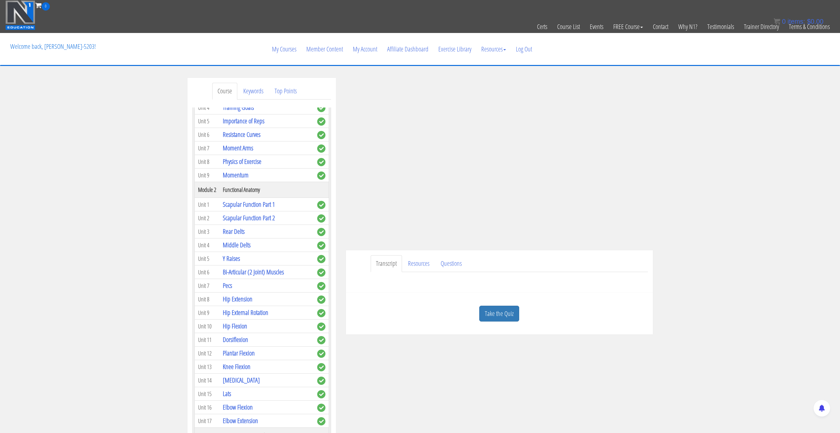
scroll to position [132, 0]
click at [238, 275] on link "Bi-Articular (2 Joint) Muscles" at bounding box center [253, 270] width 61 height 9
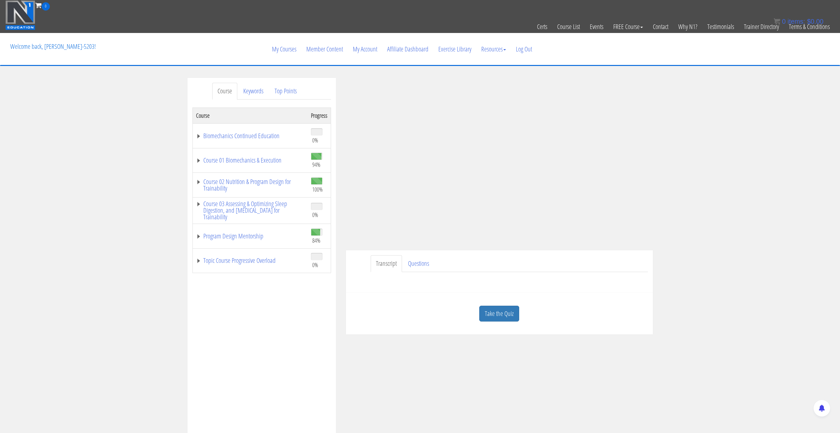
click at [720, 213] on div "Course Keywords Top Points Course Progress Biomechanics Continued Education 0% …" at bounding box center [420, 264] width 840 height 373
click at [705, 275] on div "Course Keywords Top Points Course Progress Biomechanics Continued Education 0% …" at bounding box center [420, 264] width 840 height 373
click at [721, 255] on div "Course Keywords Top Points Course Progress Biomechanics Continued Education 0% …" at bounding box center [420, 264] width 840 height 373
click at [702, 212] on div "Course Keywords Top Points Course Progress Biomechanics Continued Education 0% …" at bounding box center [420, 264] width 840 height 373
click at [711, 179] on div "Course Keywords Top Points Course Progress Biomechanics Continued Education 0% …" at bounding box center [420, 264] width 840 height 373
